Goal: Transaction & Acquisition: Download file/media

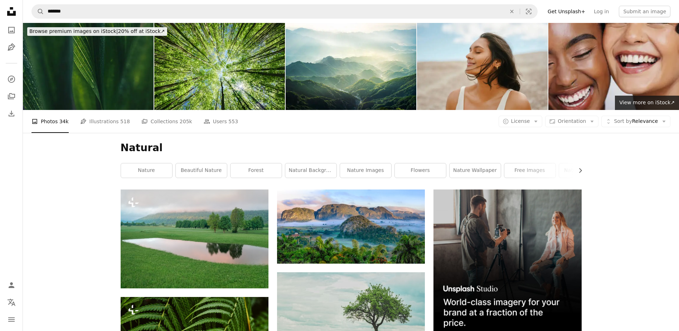
scroll to position [465, 0]
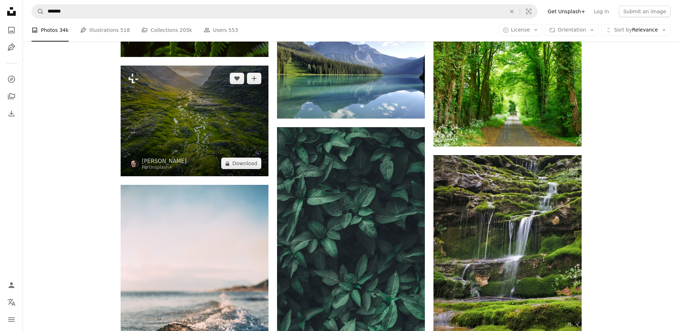
click at [248, 164] on button "A lock Download" at bounding box center [241, 163] width 40 height 11
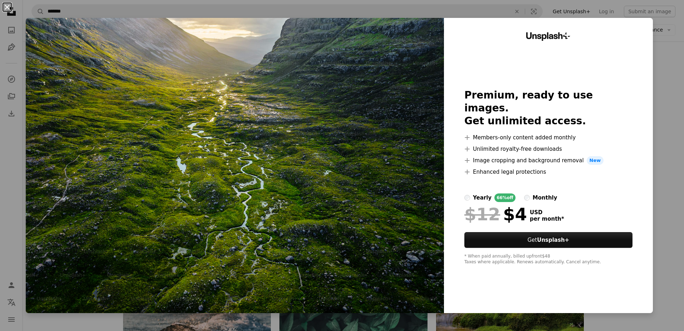
click at [7, 7] on button "An X shape" at bounding box center [7, 7] width 9 height 9
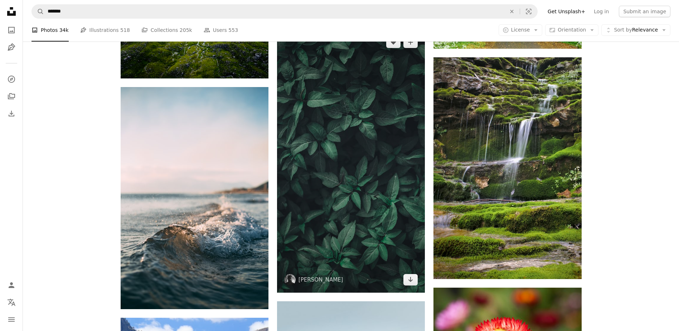
scroll to position [609, 0]
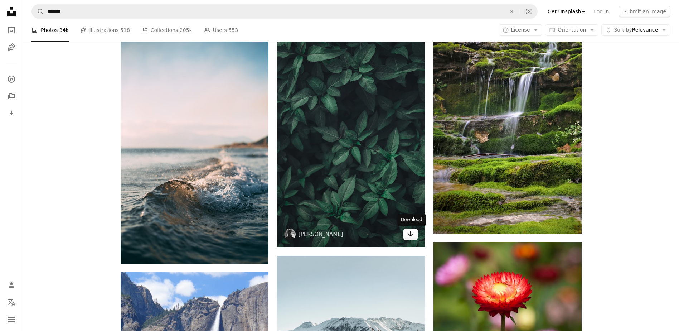
click at [409, 236] on icon "Arrow pointing down" at bounding box center [411, 233] width 6 height 9
